Goal: Check status: Check status

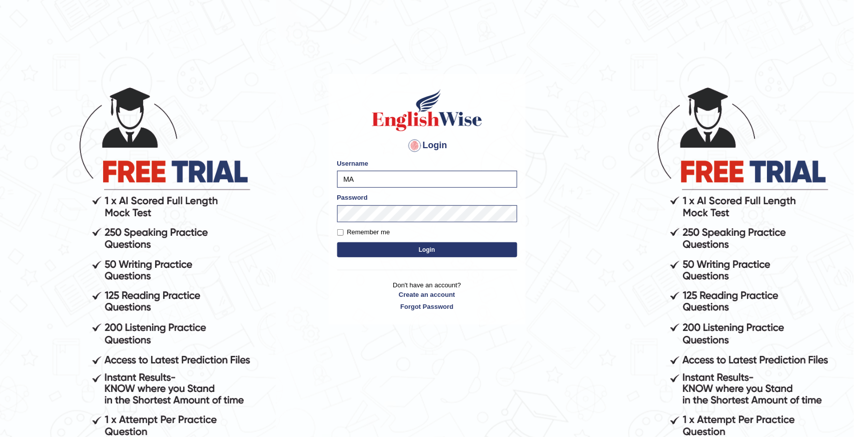
type input "M"
type input "deepika_online"
click at [422, 249] on button "Login" at bounding box center [427, 249] width 180 height 15
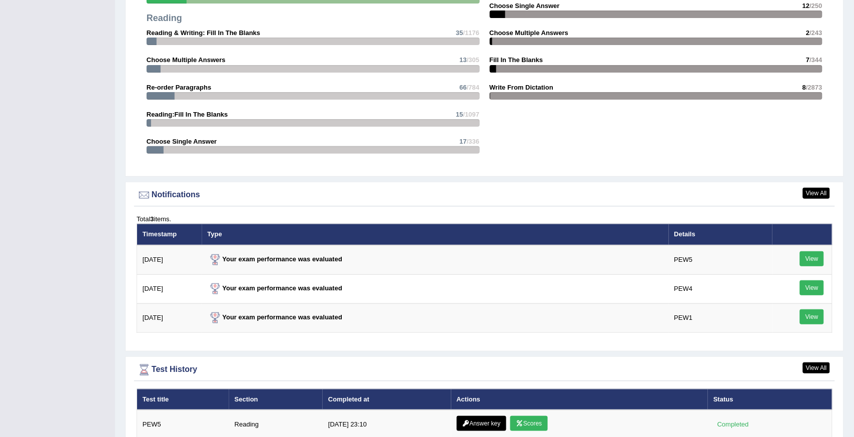
scroll to position [1359, 0]
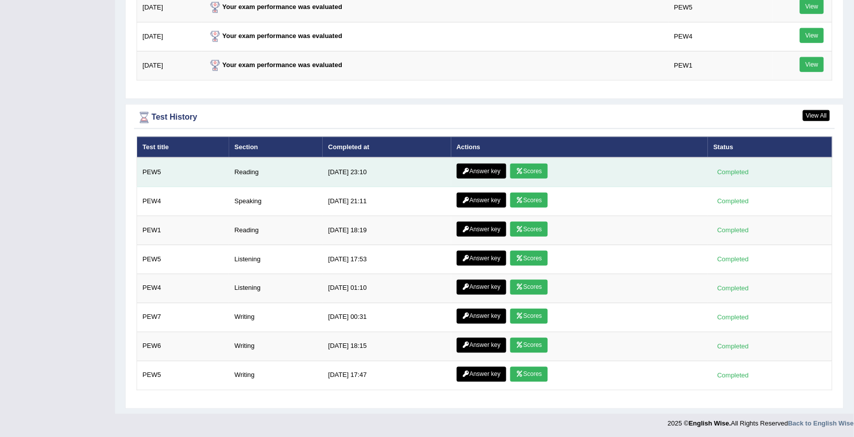
click at [524, 169] on link "Scores" at bounding box center [528, 171] width 37 height 15
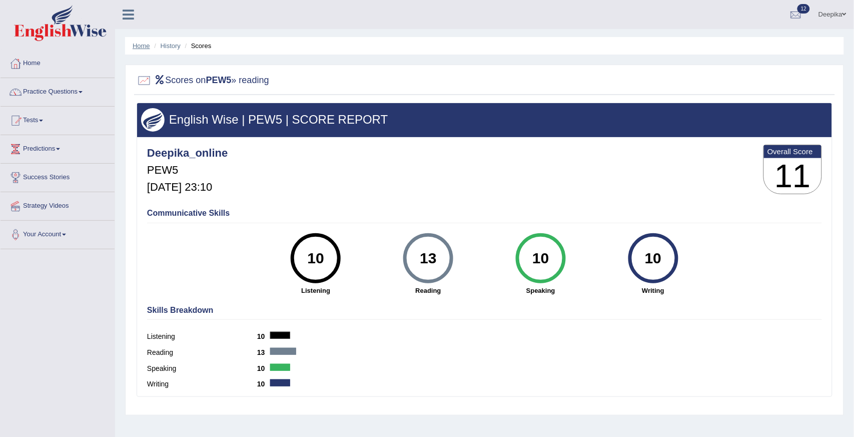
click at [141, 48] on link "Home" at bounding box center [142, 46] width 18 height 8
